Goal: Transaction & Acquisition: Book appointment/travel/reservation

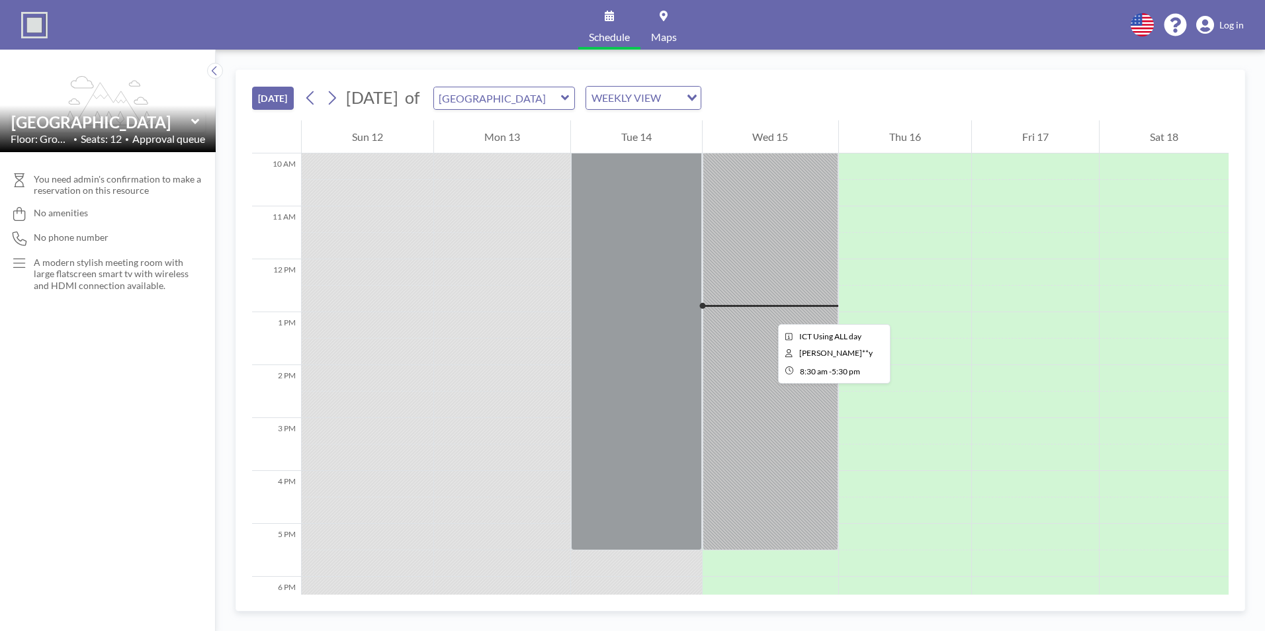
scroll to position [331, 0]
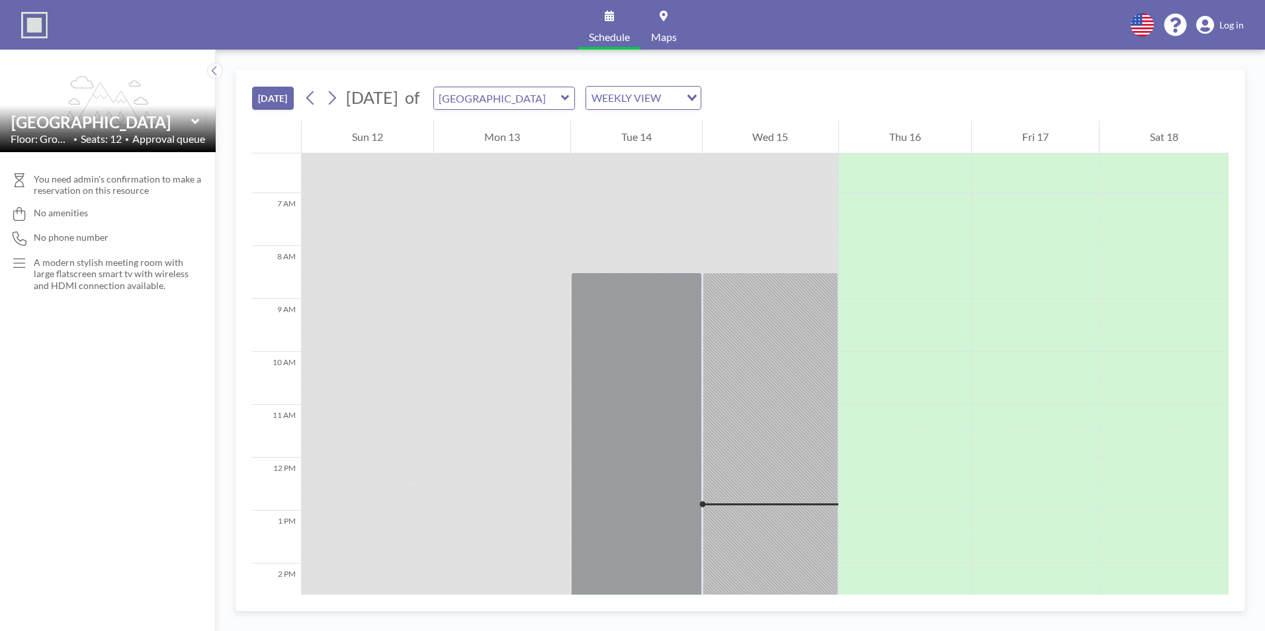
click at [329, 312] on div at bounding box center [368, 312] width 132 height 26
click at [888, 302] on div at bounding box center [905, 312] width 132 height 26
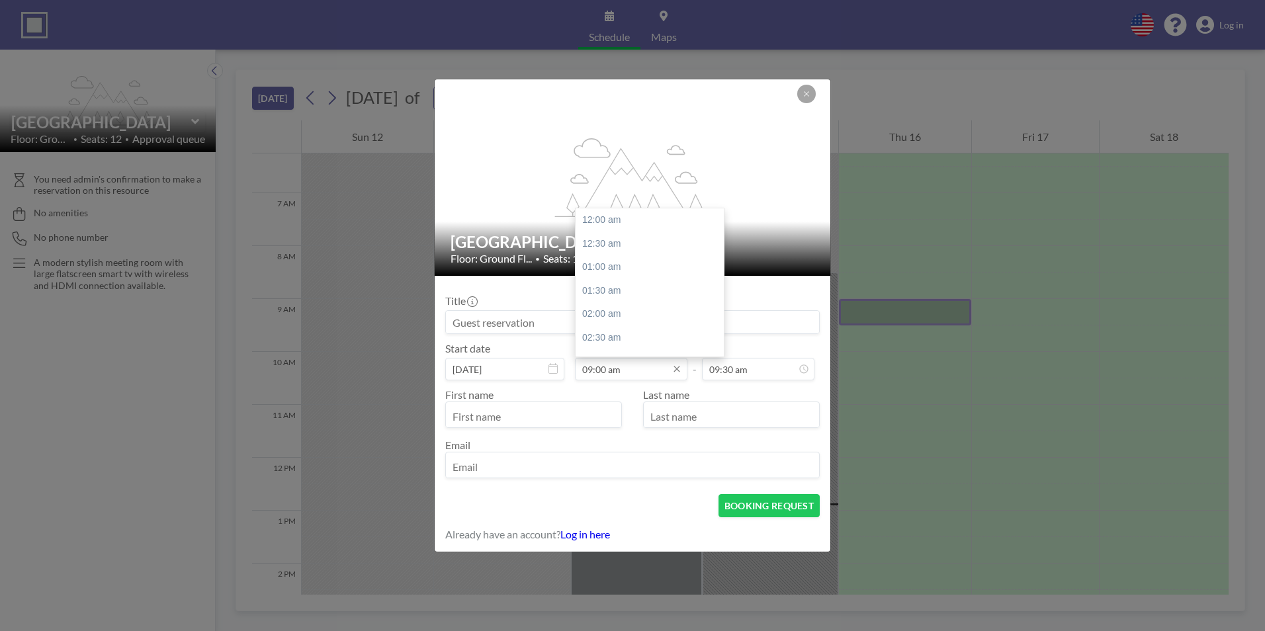
scroll to position [424, 0]
drag, startPoint x: 603, startPoint y: 368, endPoint x: 624, endPoint y: 382, distance: 26.2
click at [604, 369] on input "09:00 am" at bounding box center [631, 369] width 112 height 22
click at [606, 369] on input "09:00 am" at bounding box center [631, 369] width 112 height 22
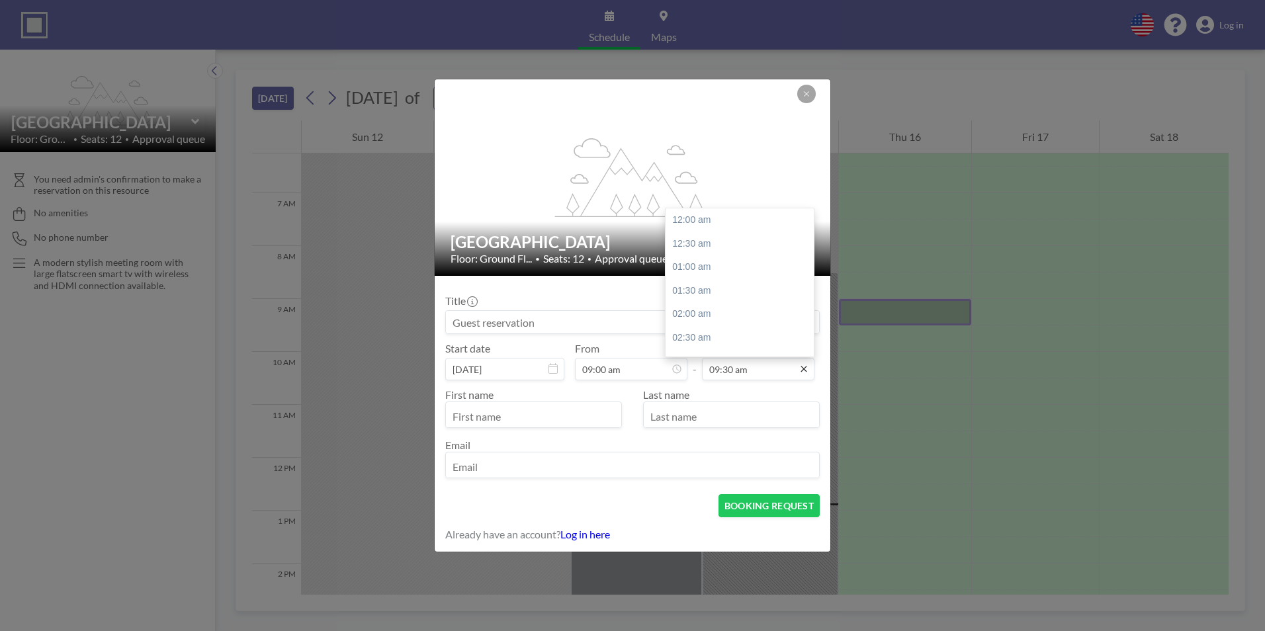
scroll to position [447, 0]
click at [805, 368] on icon at bounding box center [803, 369] width 6 height 6
click at [781, 371] on input "09:30 am" at bounding box center [758, 369] width 112 height 22
click at [702, 288] on div "11:00 am" at bounding box center [742, 291] width 155 height 24
type input "11:00 am"
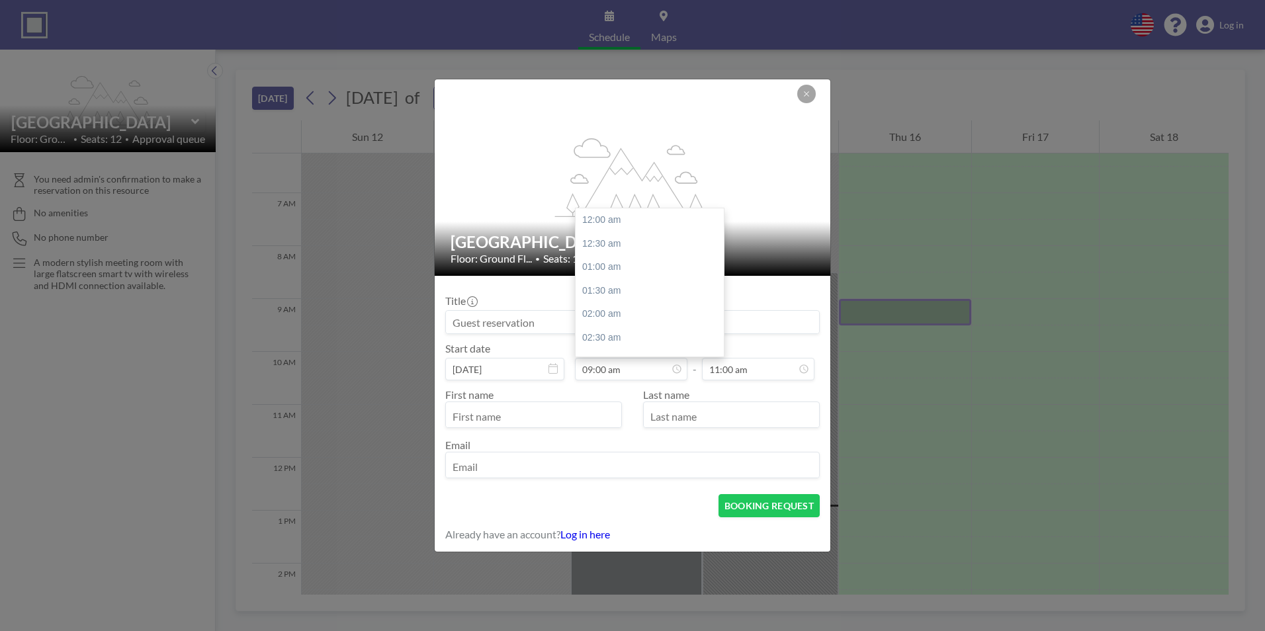
scroll to position [424, 0]
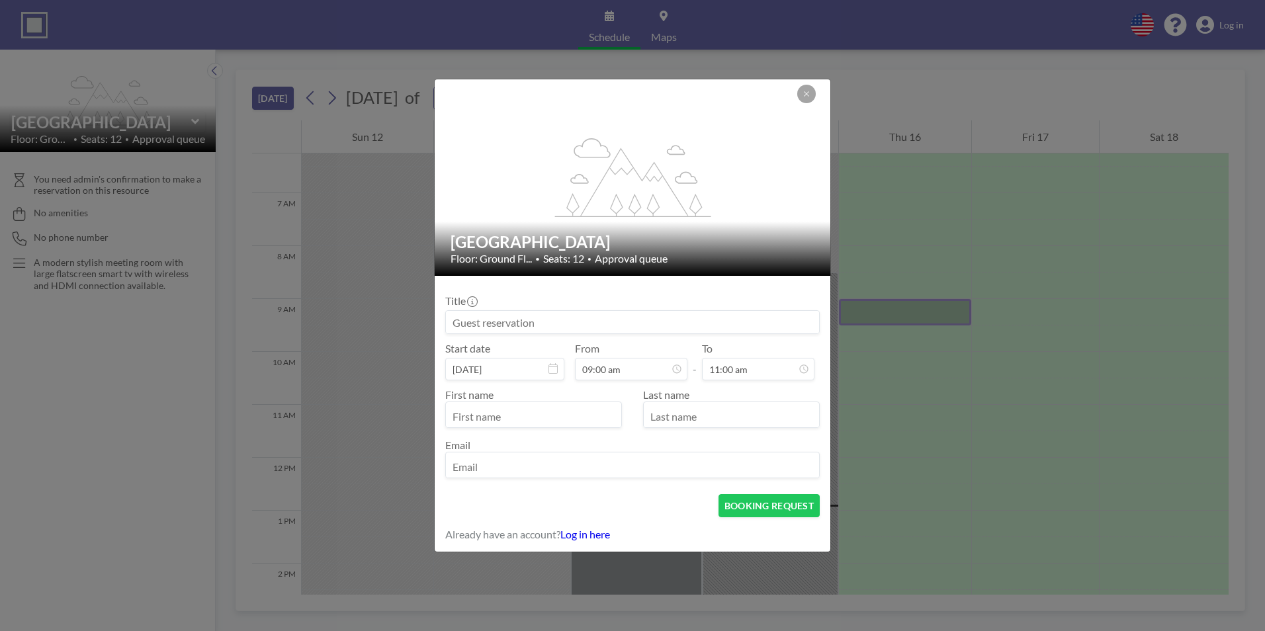
click at [519, 409] on input "text" at bounding box center [533, 416] width 175 height 22
type input "[PERSON_NAME]"
click at [697, 419] on input "text" at bounding box center [731, 416] width 175 height 22
type input "[PERSON_NAME]"
click at [523, 453] on div at bounding box center [632, 465] width 374 height 26
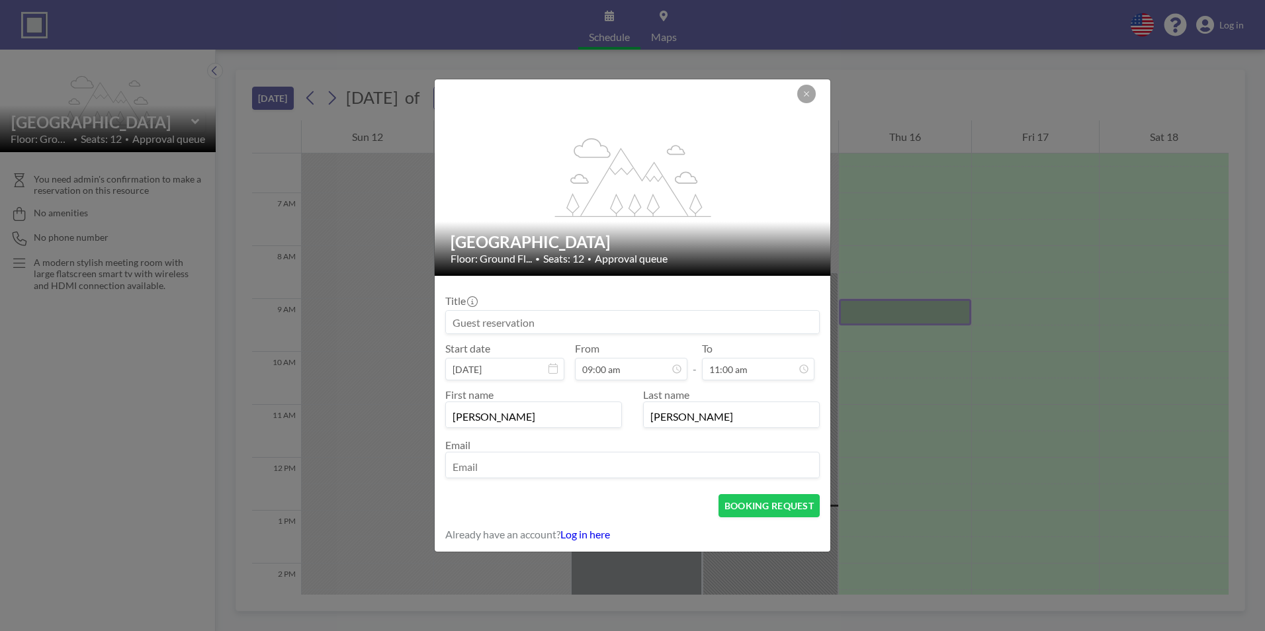
click at [517, 464] on input "email" at bounding box center [632, 466] width 373 height 22
type input "[PERSON_NAME][EMAIL_ADDRESS][PERSON_NAME][DOMAIN_NAME]"
click at [540, 317] on input at bounding box center [632, 322] width 373 height 22
type input "K"
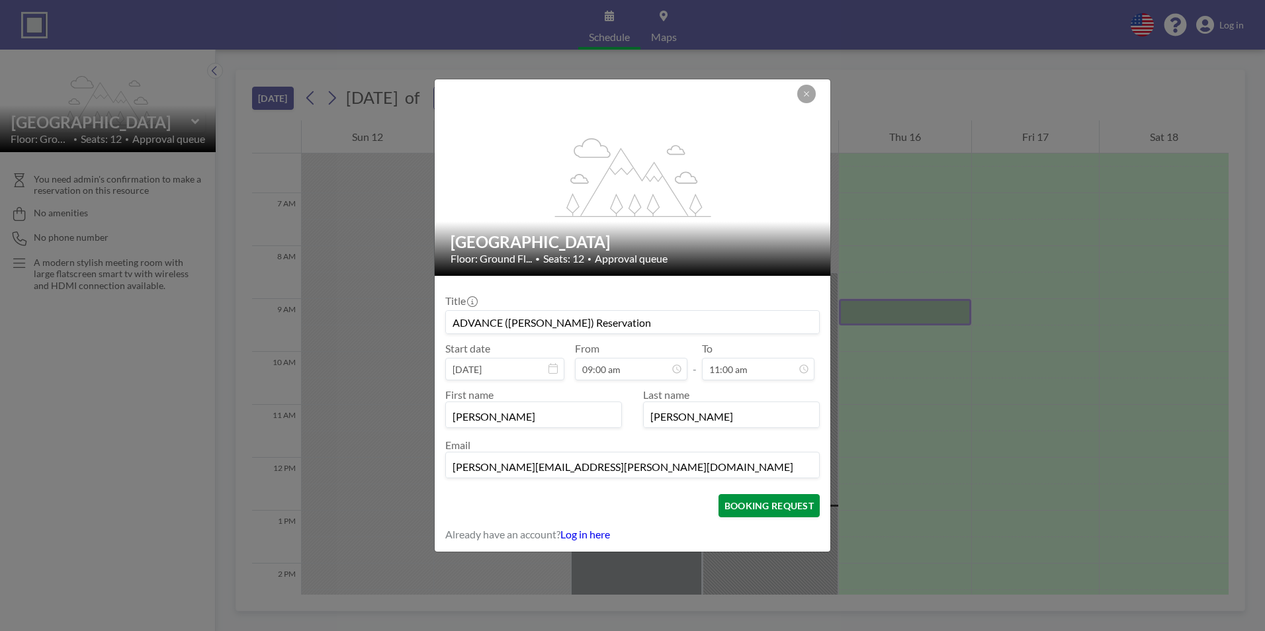
type input "ADVANCE ([PERSON_NAME]) Reservation"
click at [756, 507] on button "BOOKING REQUEST" at bounding box center [768, 505] width 101 height 23
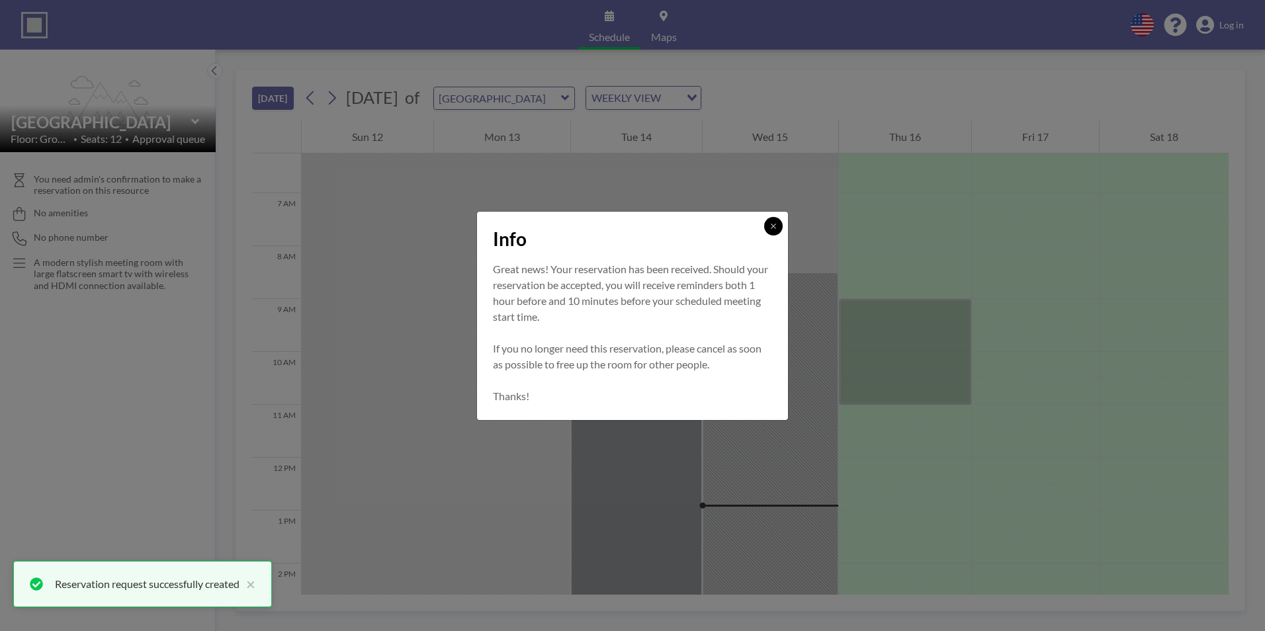
click at [766, 229] on button at bounding box center [773, 226] width 19 height 19
